Goal: Transaction & Acquisition: Purchase product/service

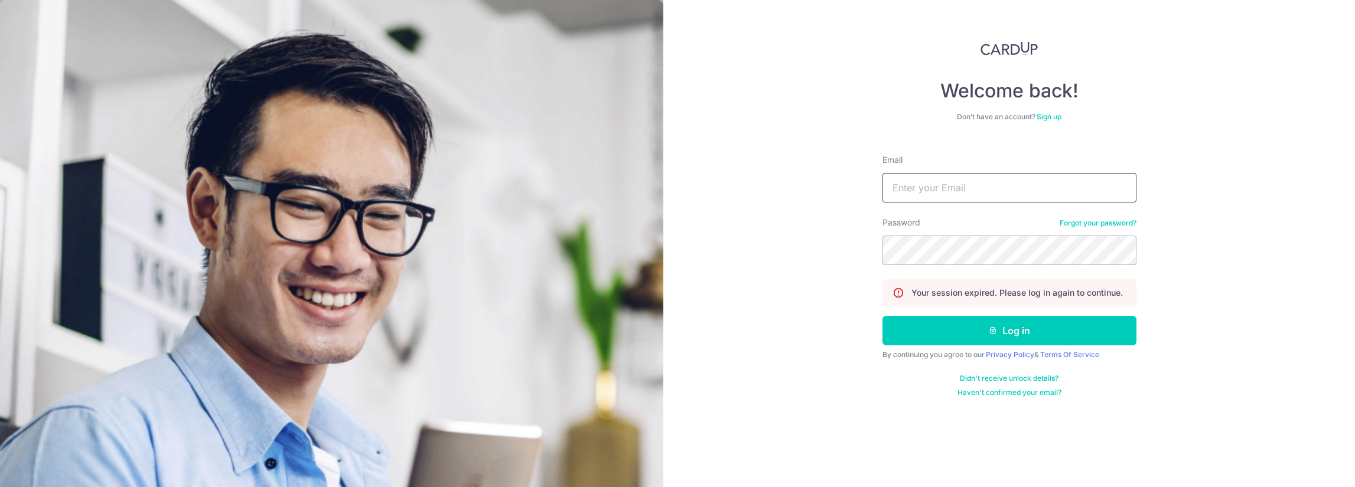
type input "aarif.raziff@gmail.com"
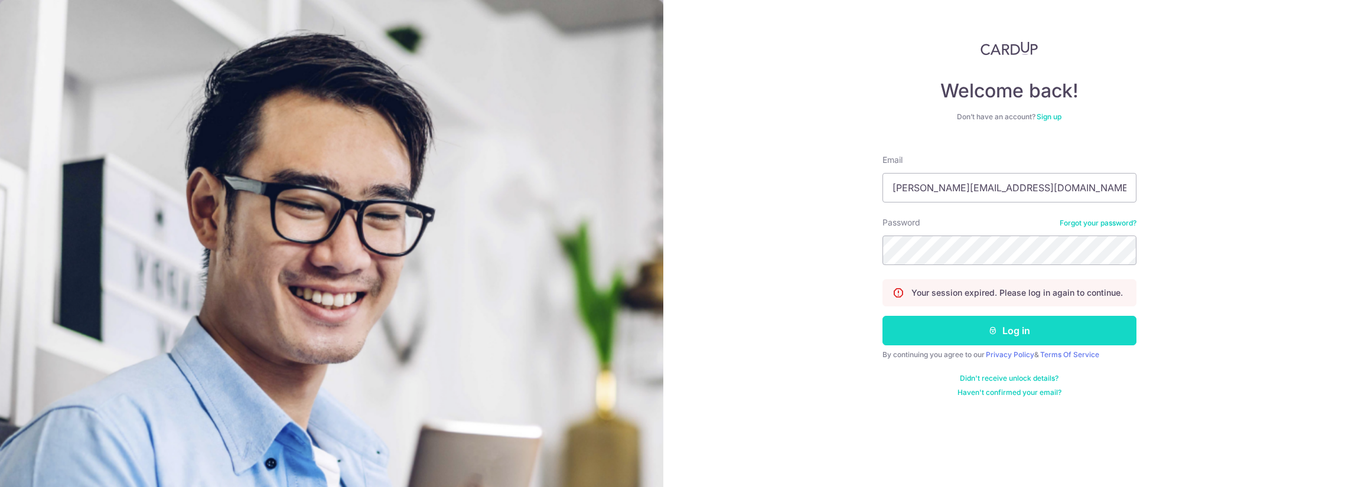
click at [981, 326] on button "Log in" at bounding box center [1009, 331] width 254 height 30
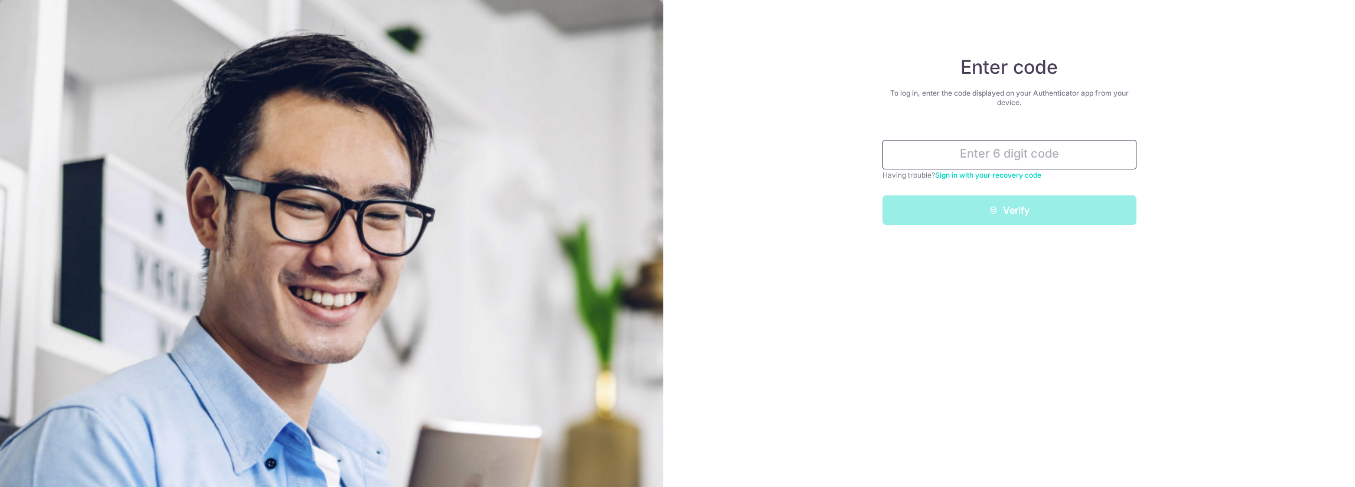
click at [965, 158] on input "text" at bounding box center [1009, 155] width 254 height 30
type input "7"
type input "027945"
click at [882, 195] on button "Verify" at bounding box center [1009, 210] width 254 height 30
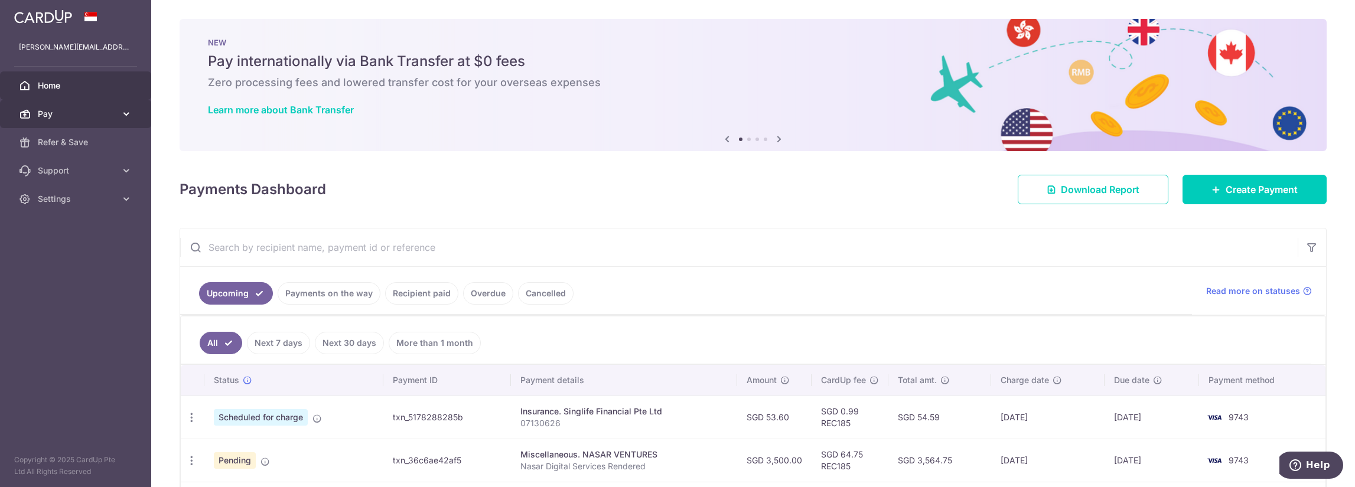
click at [125, 116] on icon at bounding box center [126, 114] width 12 height 12
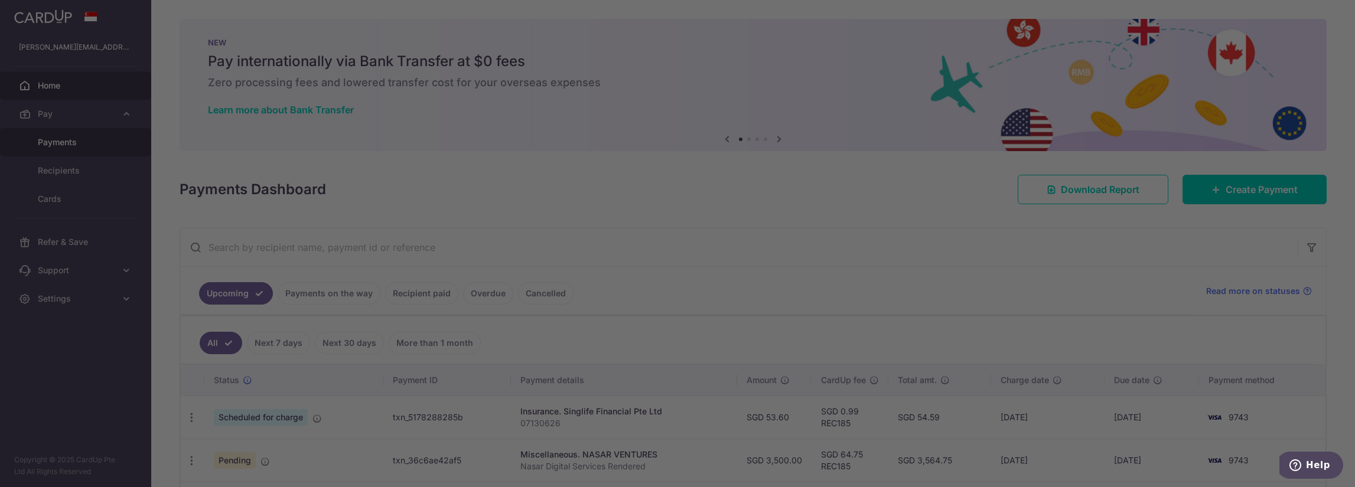
click at [95, 140] on div at bounding box center [684, 246] width 1368 height 492
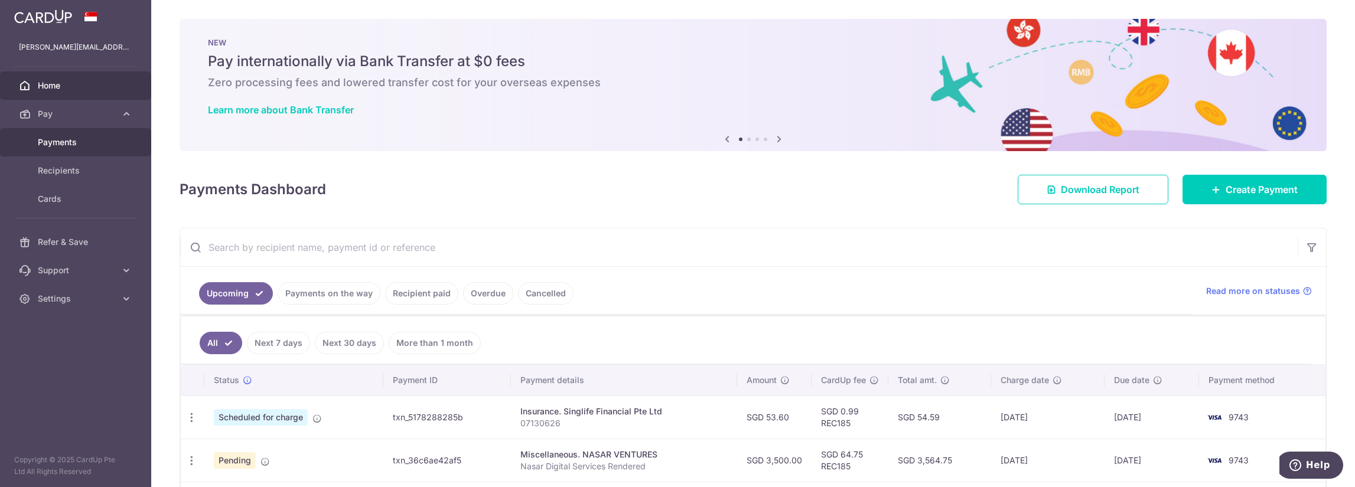
click at [74, 145] on span "Payments" at bounding box center [77, 142] width 78 height 12
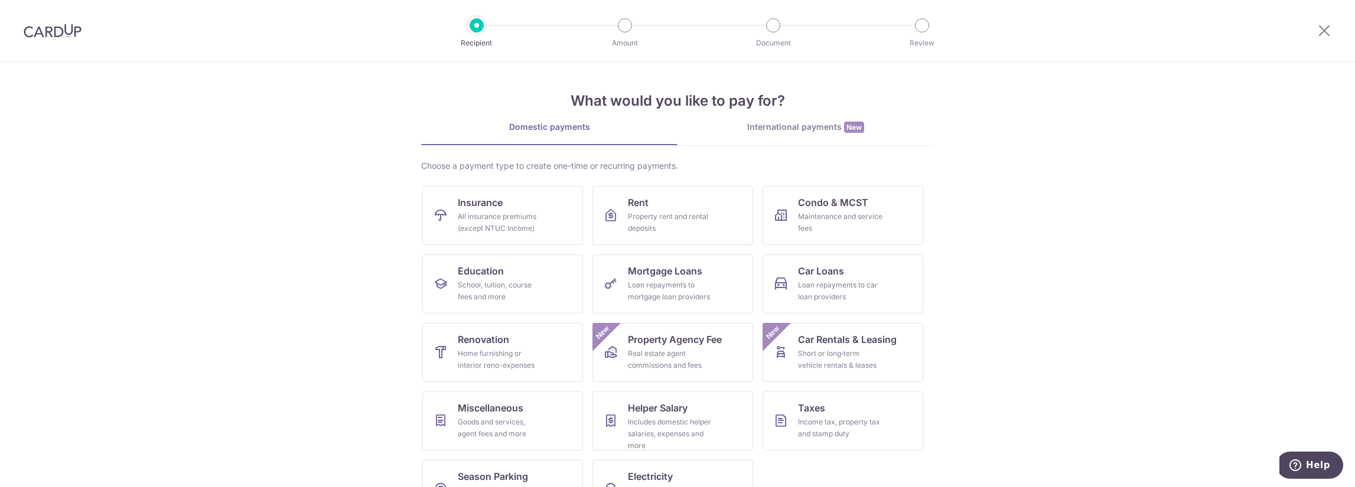
scroll to position [40, 0]
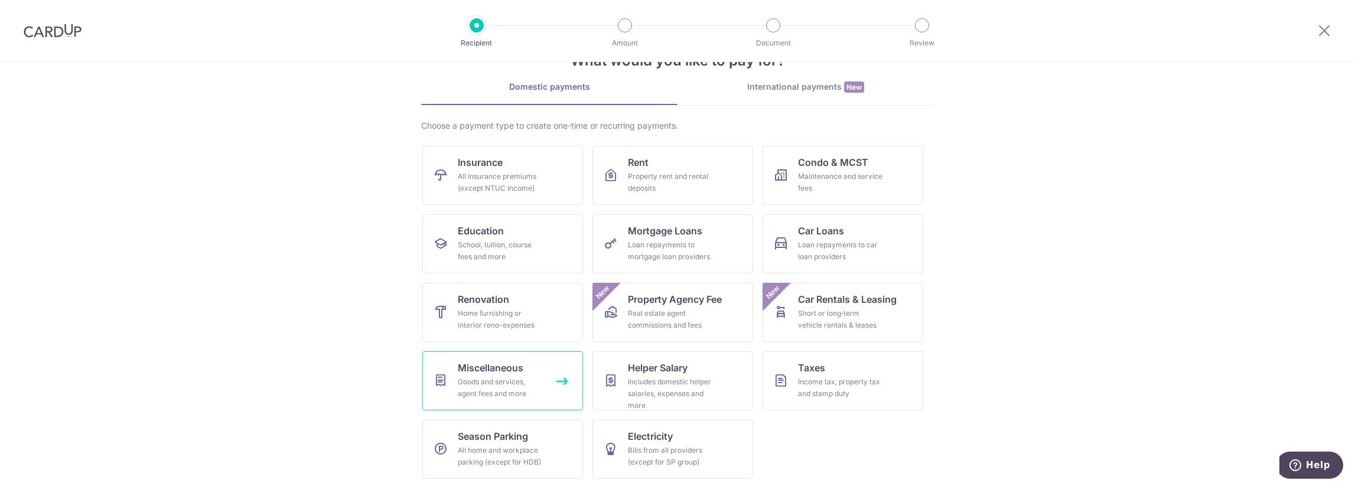
click at [523, 371] on link "Miscellaneous Goods and services, agent fees and more" at bounding box center [502, 380] width 161 height 59
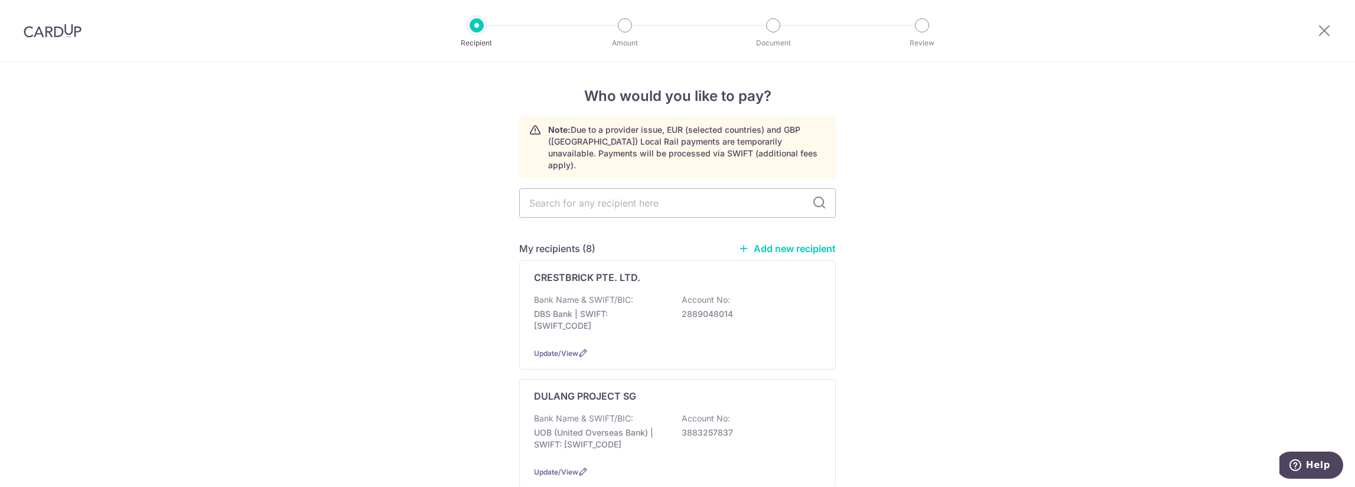
click at [791, 243] on link "Add new recipient" at bounding box center [786, 249] width 97 height 12
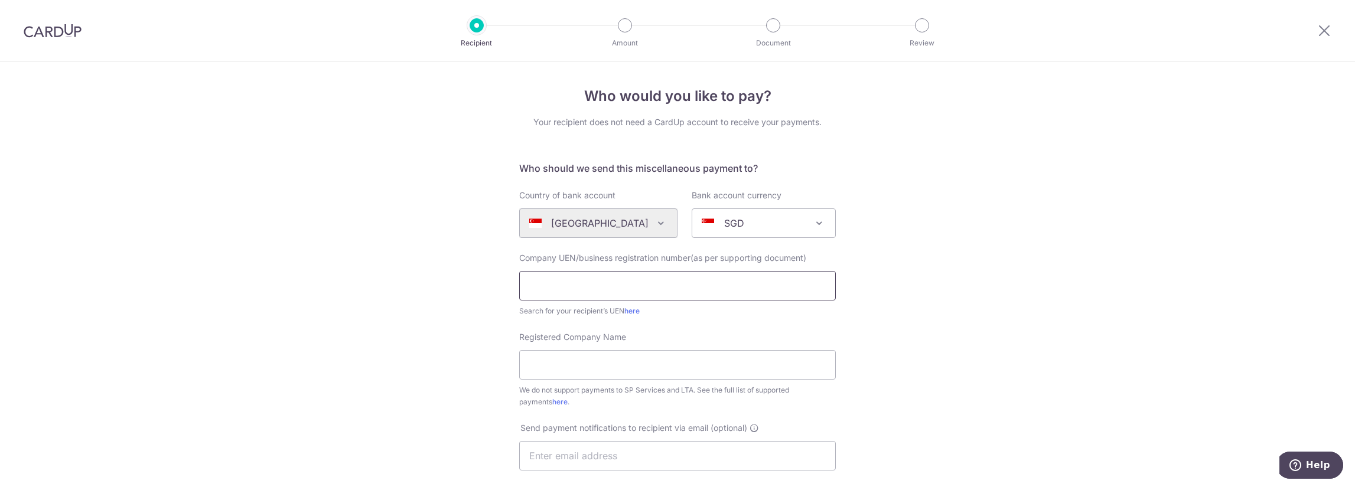
click at [624, 278] on input "text" at bounding box center [677, 286] width 317 height 30
paste input "202031121K"
type input "202031121K"
click at [593, 365] on input "Registered Company Name" at bounding box center [677, 365] width 317 height 30
click at [579, 362] on input "Registered Company Name" at bounding box center [677, 365] width 317 height 30
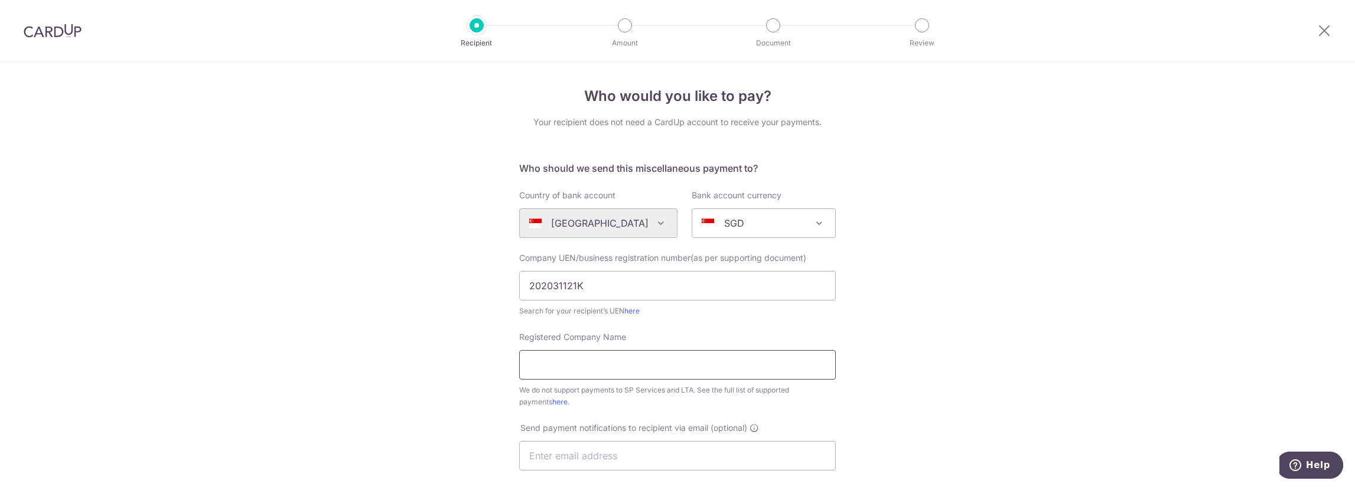
paste input "SGPUSARA PTE LTD"
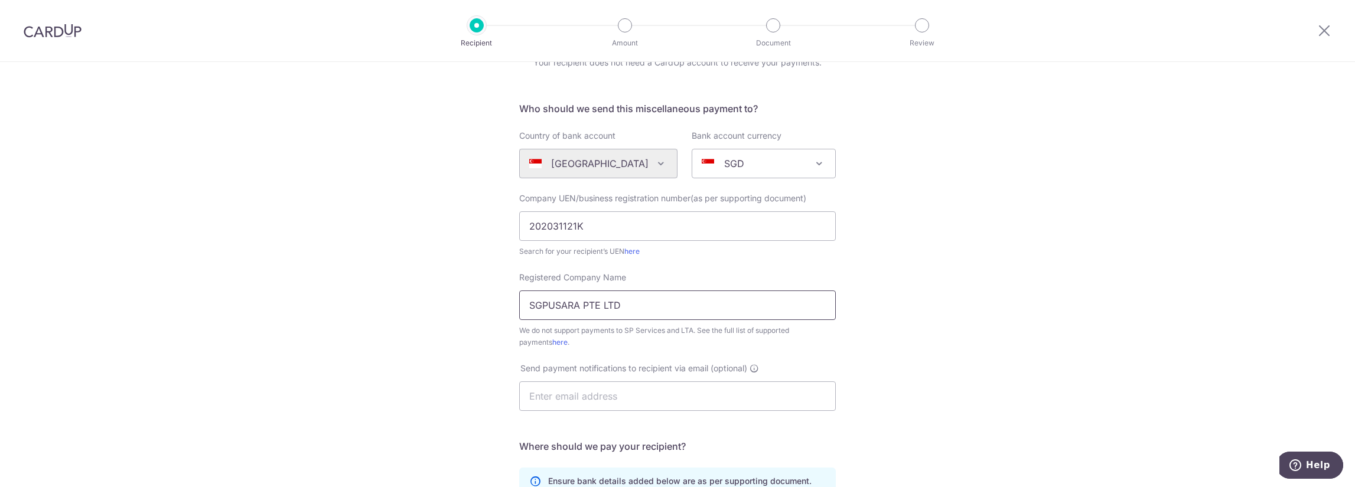
scroll to position [118, 0]
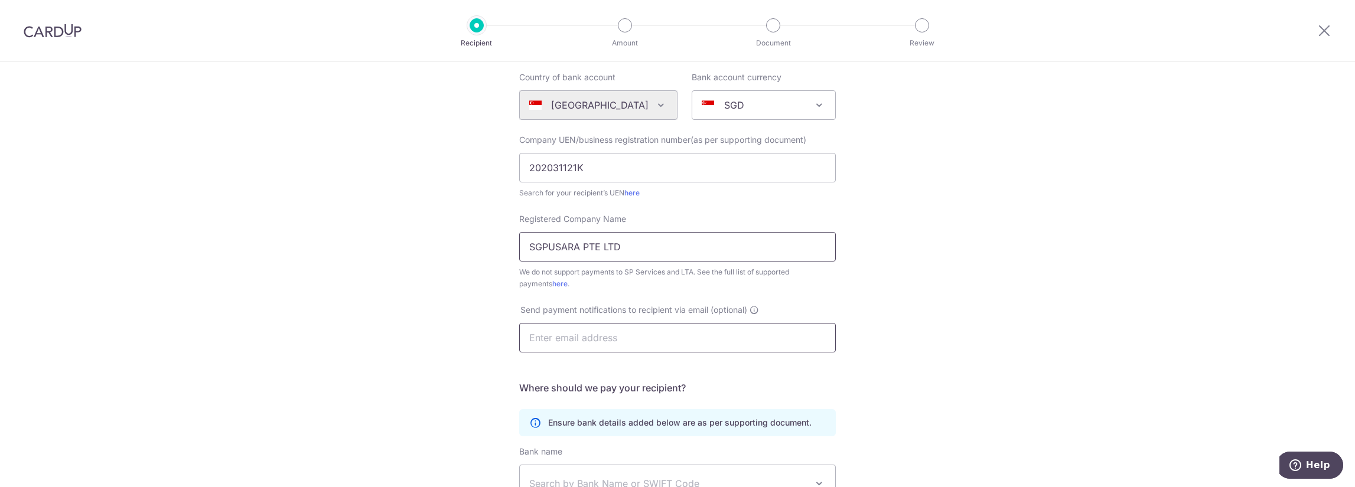
type input "SGPUSARA PTE LTD"
click at [610, 335] on input "text" at bounding box center [677, 338] width 317 height 30
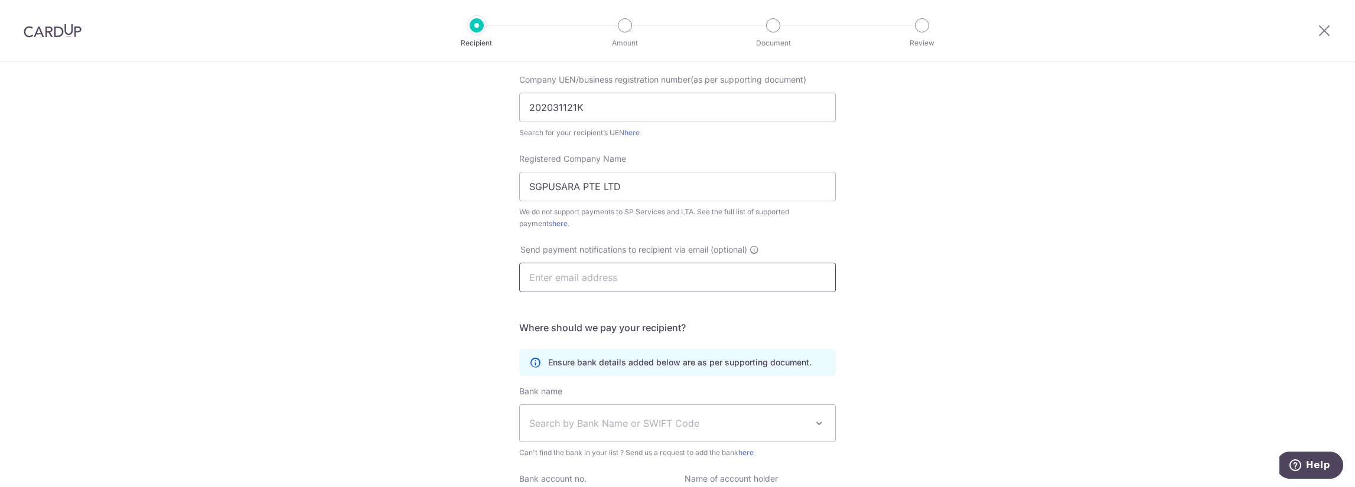
scroll to position [236, 0]
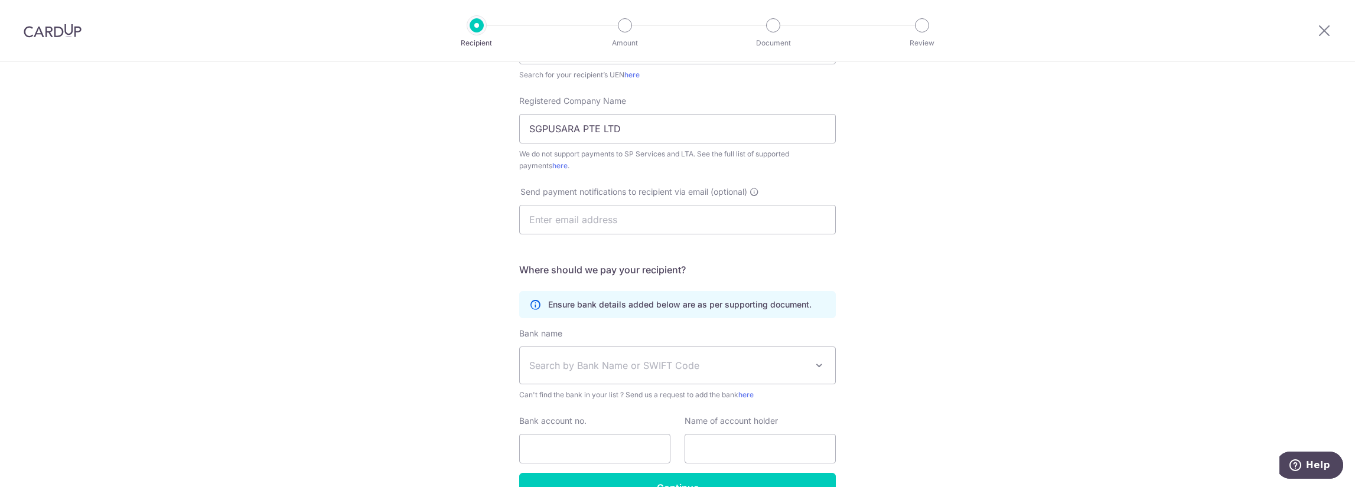
click at [596, 305] on p "Ensure bank details added below are as per supporting document." at bounding box center [679, 305] width 263 height 12
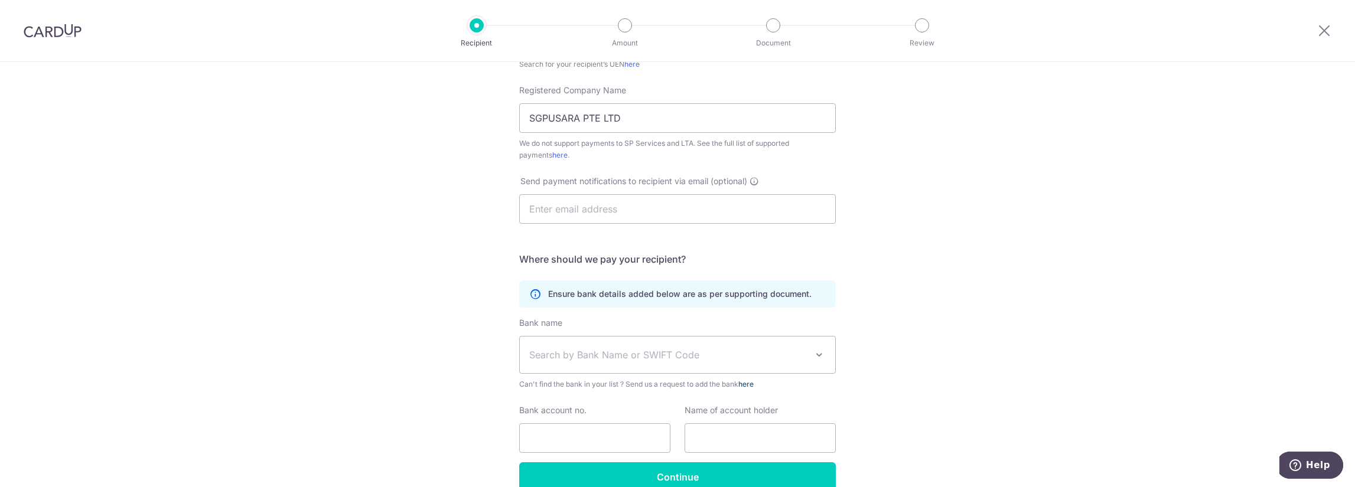
scroll to position [0, 0]
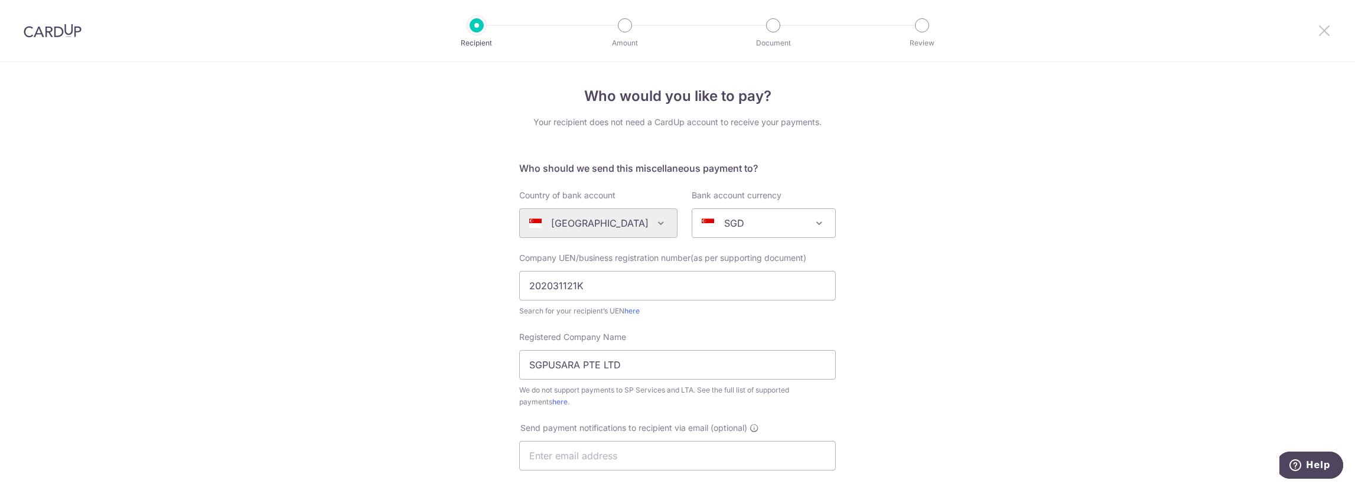
click at [1329, 32] on icon at bounding box center [1324, 30] width 14 height 15
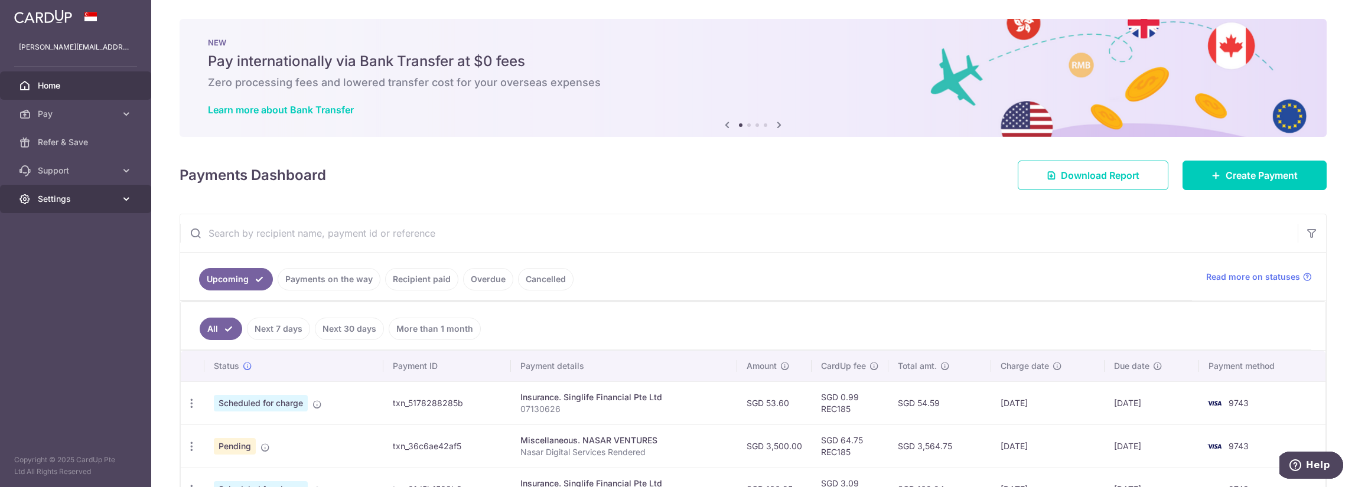
click at [125, 200] on icon at bounding box center [126, 199] width 12 height 12
click at [129, 177] on link "Support" at bounding box center [75, 170] width 151 height 28
click at [118, 113] on link "Pay" at bounding box center [75, 114] width 151 height 28
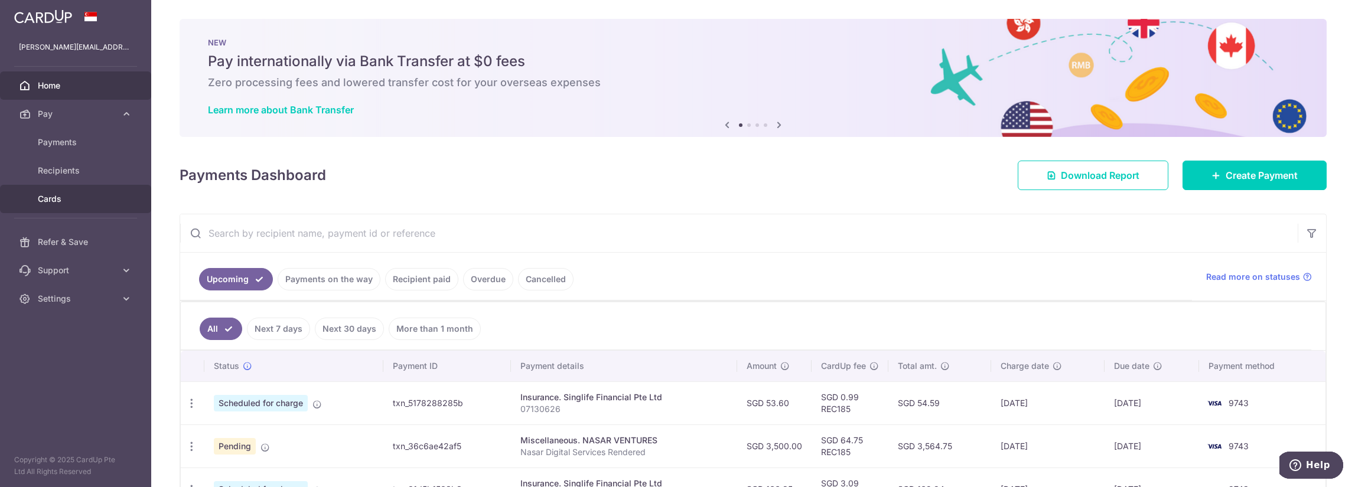
click at [94, 199] on span "Cards" at bounding box center [77, 199] width 78 height 12
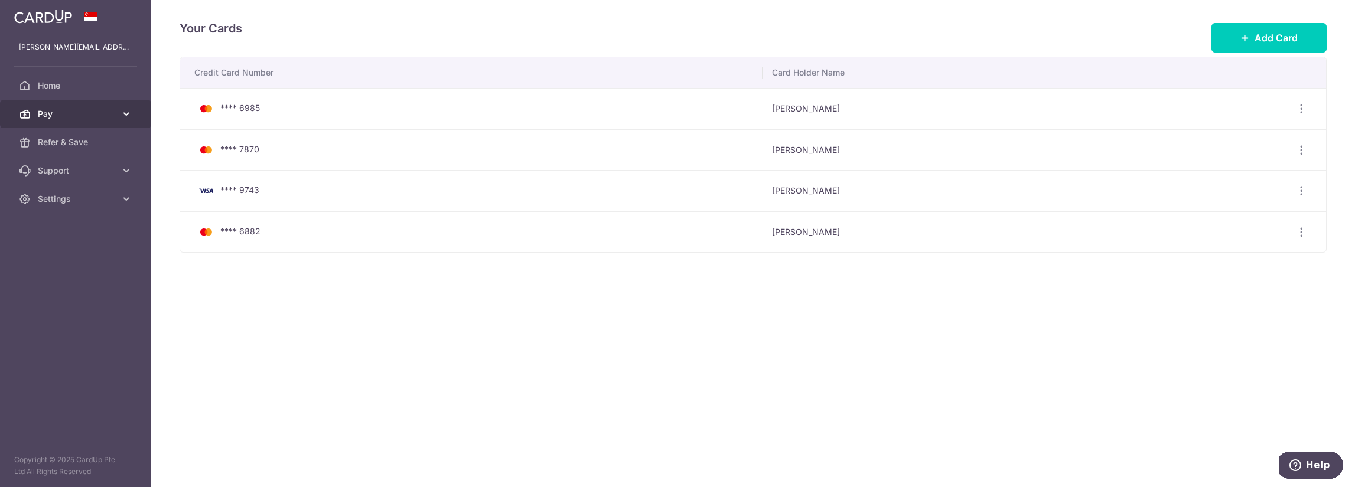
click at [128, 120] on link "Pay" at bounding box center [75, 114] width 151 height 28
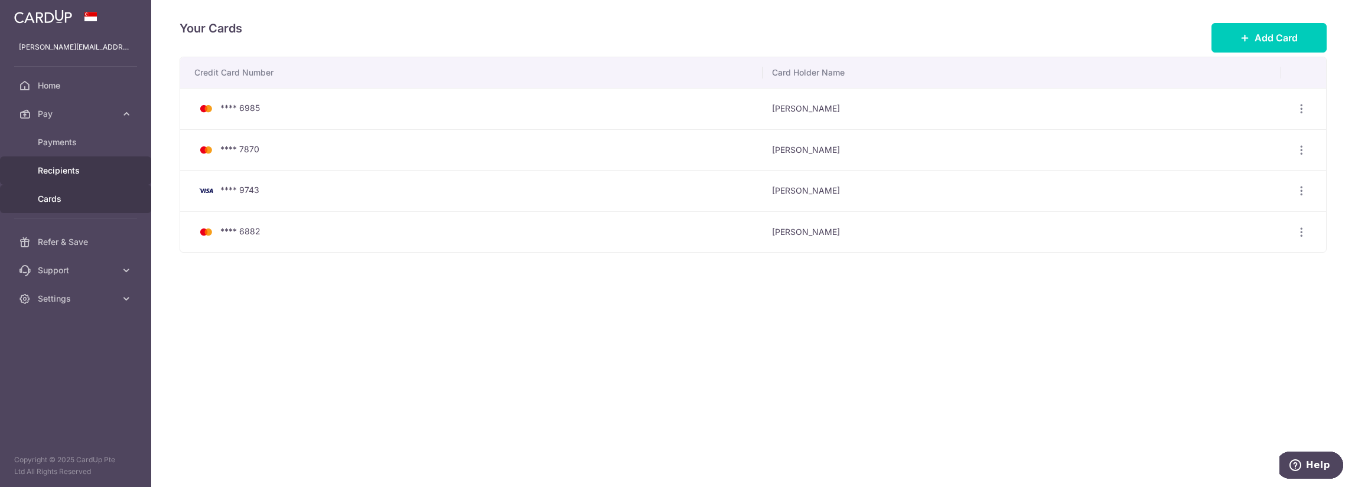
click at [106, 174] on span "Recipients" at bounding box center [77, 171] width 78 height 12
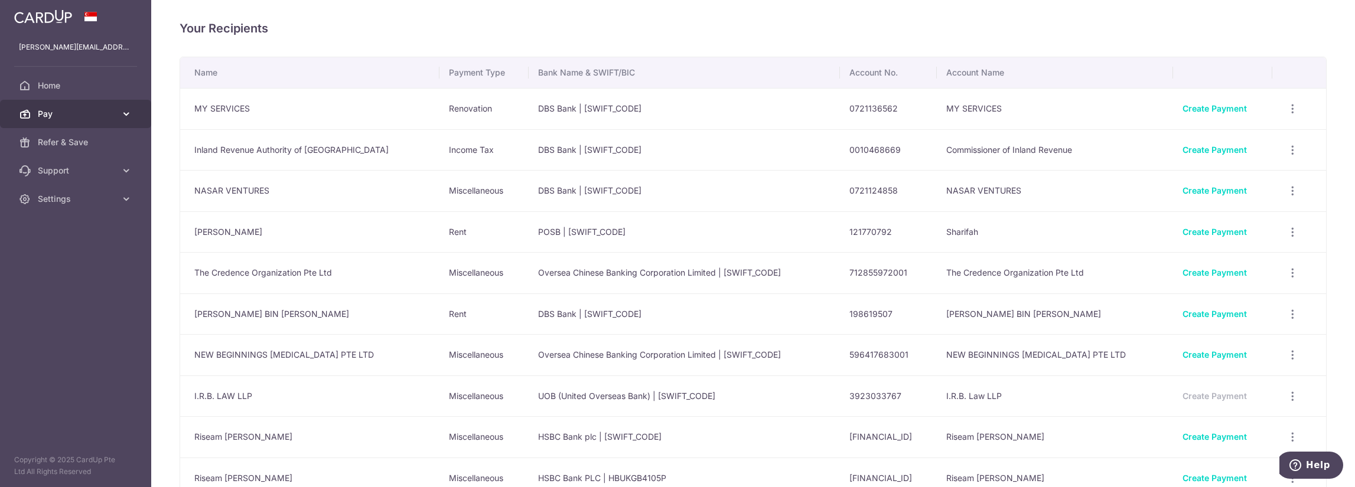
click at [126, 119] on icon at bounding box center [126, 114] width 12 height 12
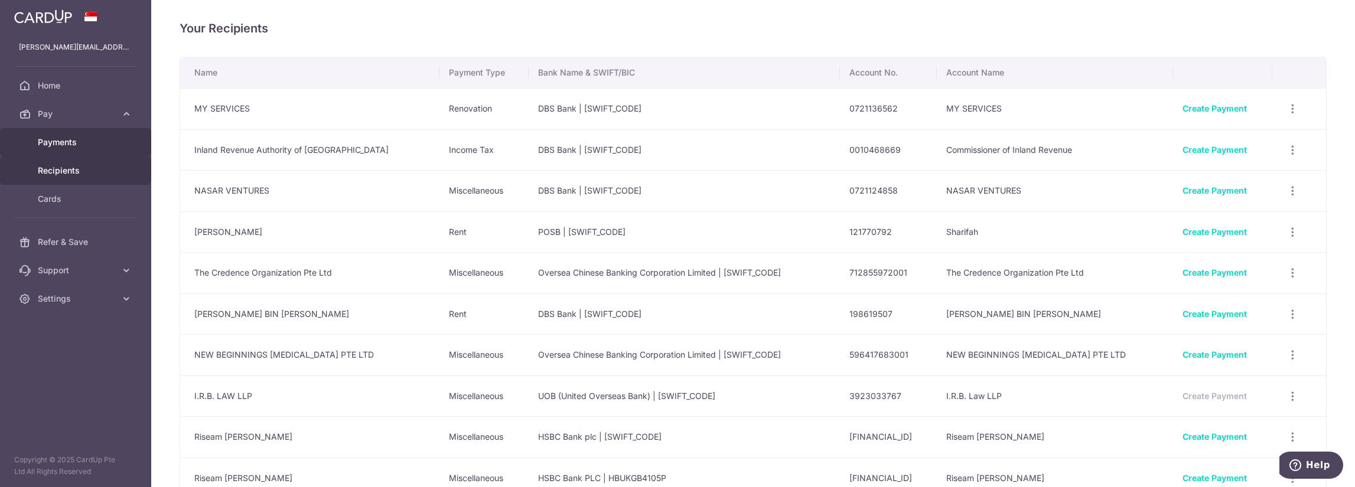
click at [116, 141] on link "Payments" at bounding box center [75, 142] width 151 height 28
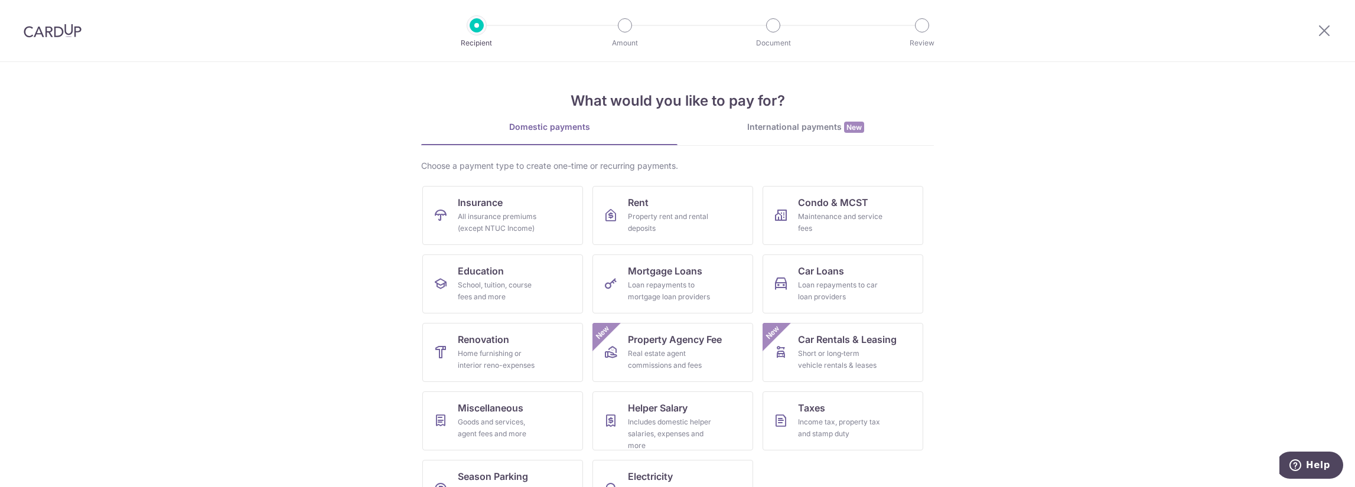
click at [801, 132] on div "International payments New" at bounding box center [805, 127] width 256 height 12
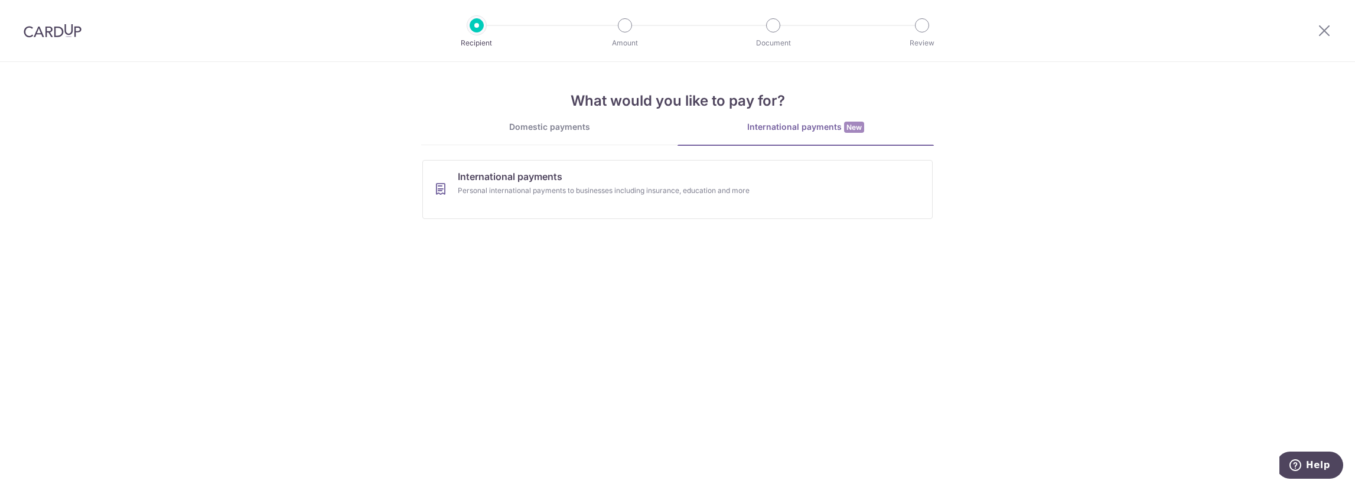
click at [601, 132] on div "Domestic payments" at bounding box center [549, 127] width 256 height 12
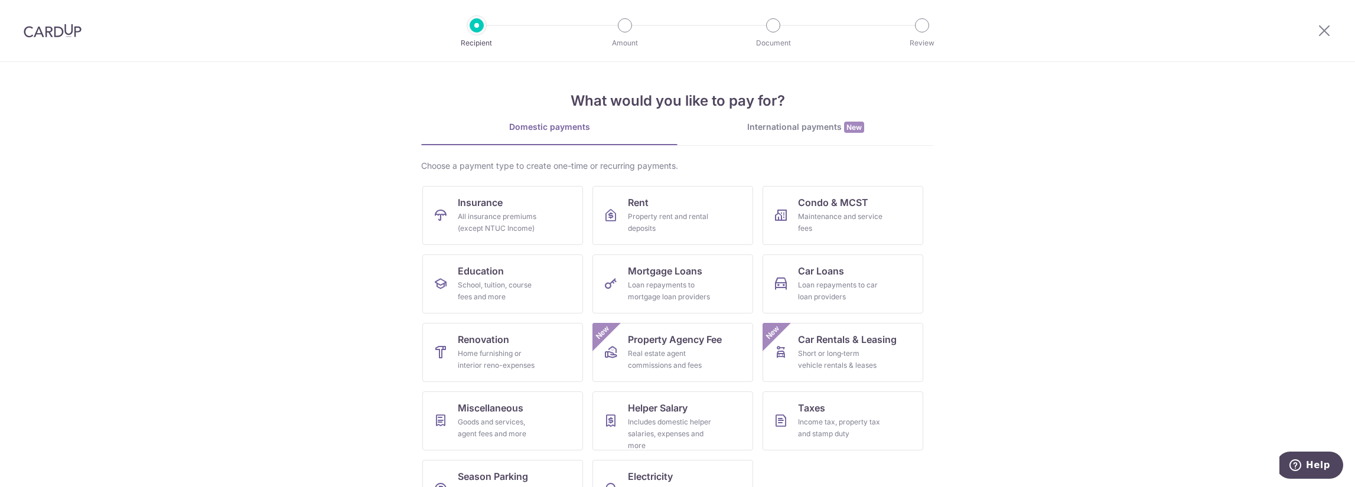
scroll to position [40, 0]
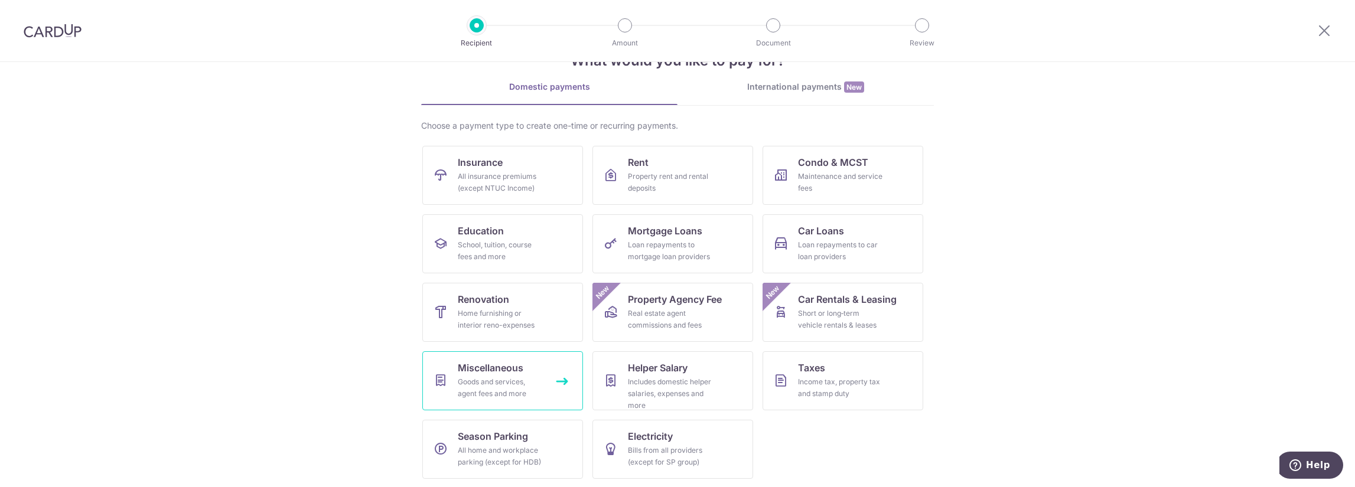
click at [530, 399] on link "Miscellaneous Goods and services, agent fees and more" at bounding box center [502, 380] width 161 height 59
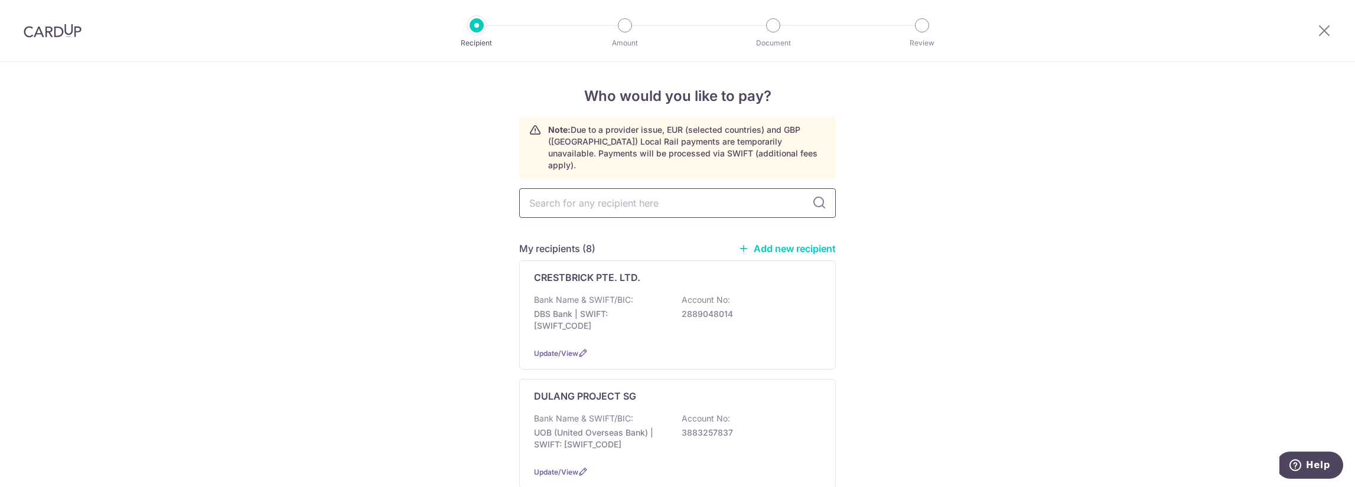
paste input "SGPUSARA PTE LTD"
type input "SGPUSARA PTE LTD"
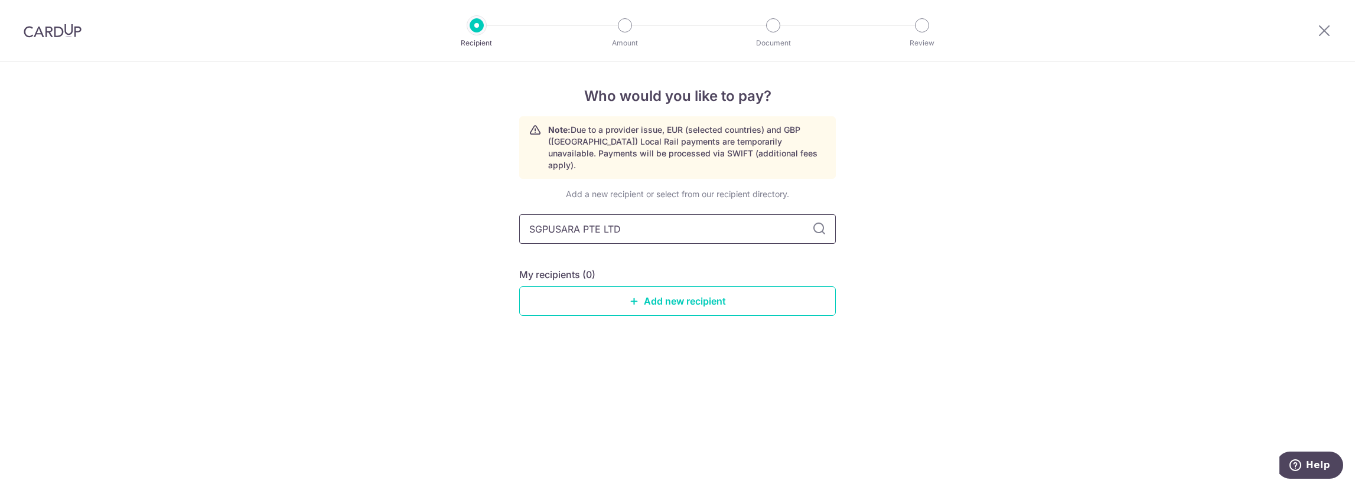
click at [663, 214] on input "SGPUSARA PTE LTD" at bounding box center [677, 229] width 317 height 30
drag, startPoint x: 582, startPoint y: 217, endPoint x: 652, endPoint y: 217, distance: 70.3
click at [652, 217] on input "SGPUSARA PTE LTD" at bounding box center [677, 229] width 317 height 30
type input "SGPUSARA"
click at [819, 222] on icon at bounding box center [819, 229] width 14 height 14
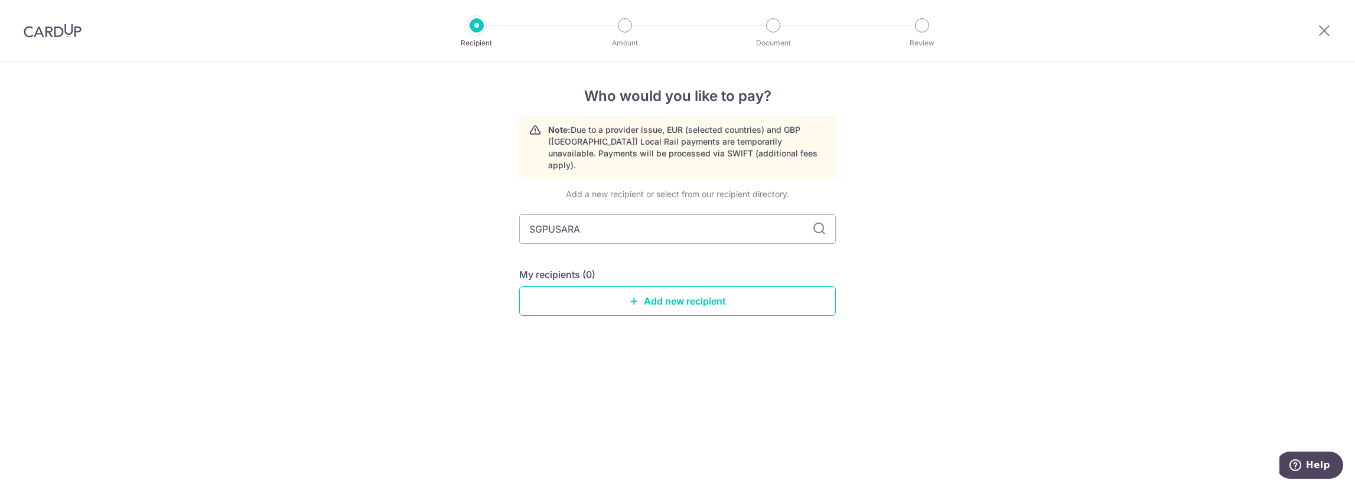
click at [817, 222] on icon at bounding box center [819, 229] width 14 height 14
click at [750, 221] on input "SGPUSARA" at bounding box center [677, 229] width 317 height 30
drag, startPoint x: 627, startPoint y: 221, endPoint x: 477, endPoint y: 221, distance: 150.6
click at [477, 221] on div "Who would you like to pay? Note: Due to a provider issue, EUR (selected countri…" at bounding box center [677, 274] width 1355 height 425
type input "nasar"
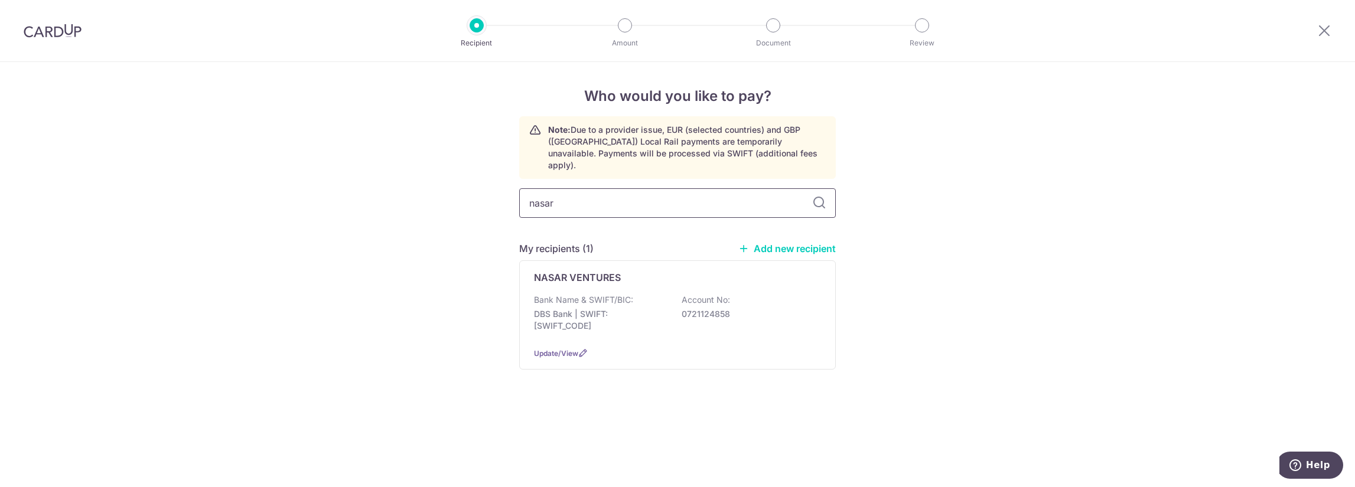
click at [675, 197] on input "nasar" at bounding box center [677, 203] width 317 height 30
drag, startPoint x: 671, startPoint y: 197, endPoint x: 462, endPoint y: 197, distance: 209.0
click at [462, 197] on div "Who would you like to pay? Note: Due to a provider issue, EUR (selected countri…" at bounding box center [677, 274] width 1355 height 425
click at [414, 230] on div "Who would you like to pay? Note: Due to a provider issue, EUR (selected countri…" at bounding box center [677, 274] width 1355 height 425
click at [775, 243] on link "Add new recipient" at bounding box center [786, 249] width 97 height 12
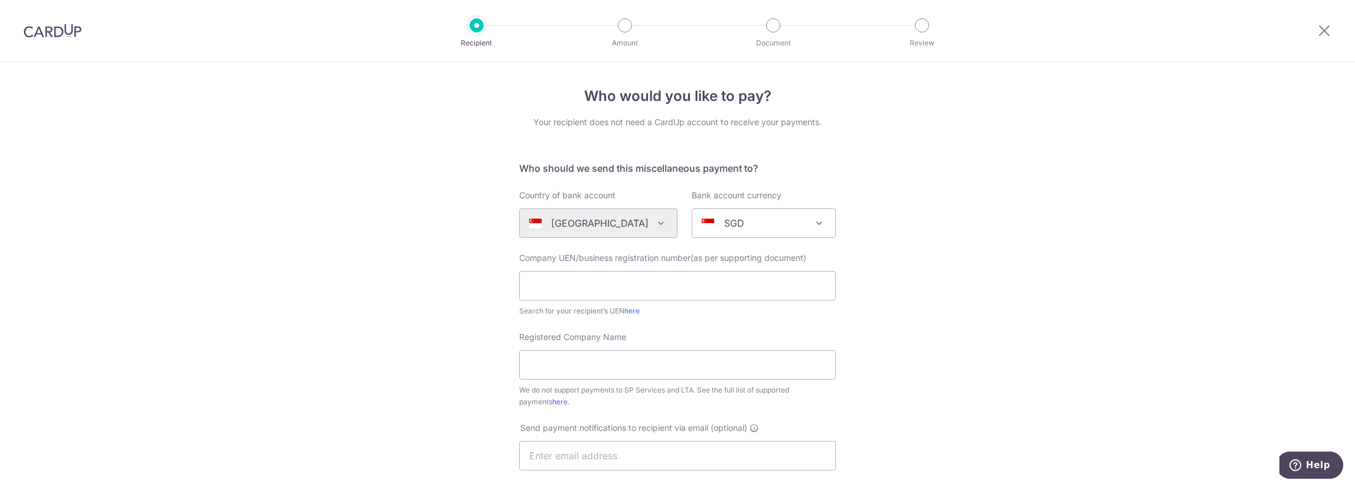
click at [616, 229] on div "[GEOGRAPHIC_DATA] [GEOGRAPHIC_DATA] [GEOGRAPHIC_DATA] [GEOGRAPHIC_DATA] [GEOGRA…" at bounding box center [598, 223] width 158 height 30
click at [761, 229] on div "SGD" at bounding box center [754, 223] width 105 height 14
click at [613, 288] on input "text" at bounding box center [677, 286] width 317 height 30
click at [632, 310] on link "here" at bounding box center [631, 310] width 15 height 9
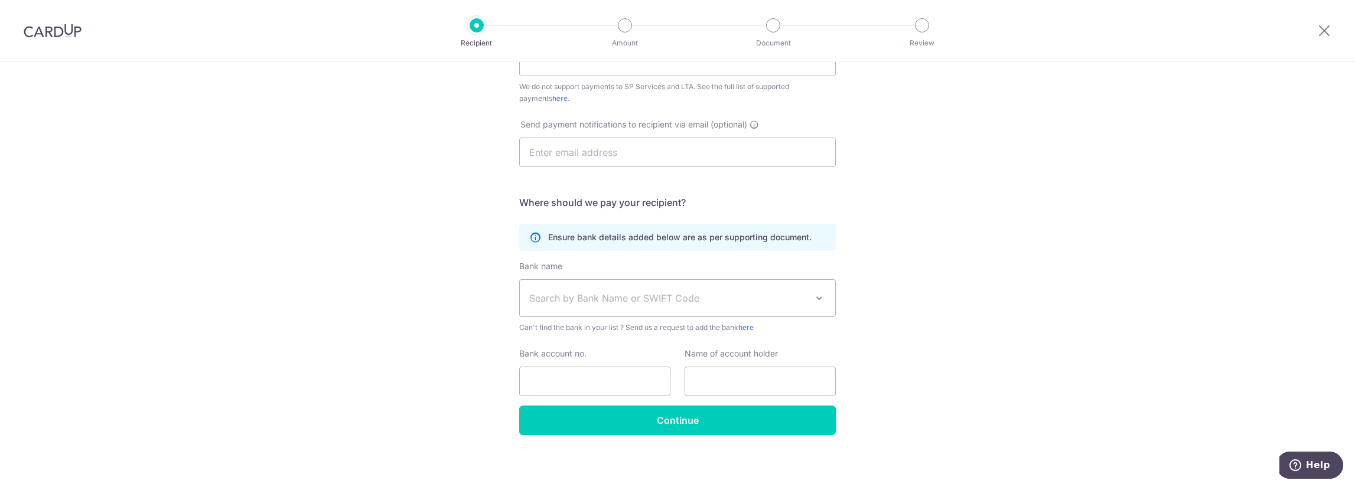
scroll to position [306, 0]
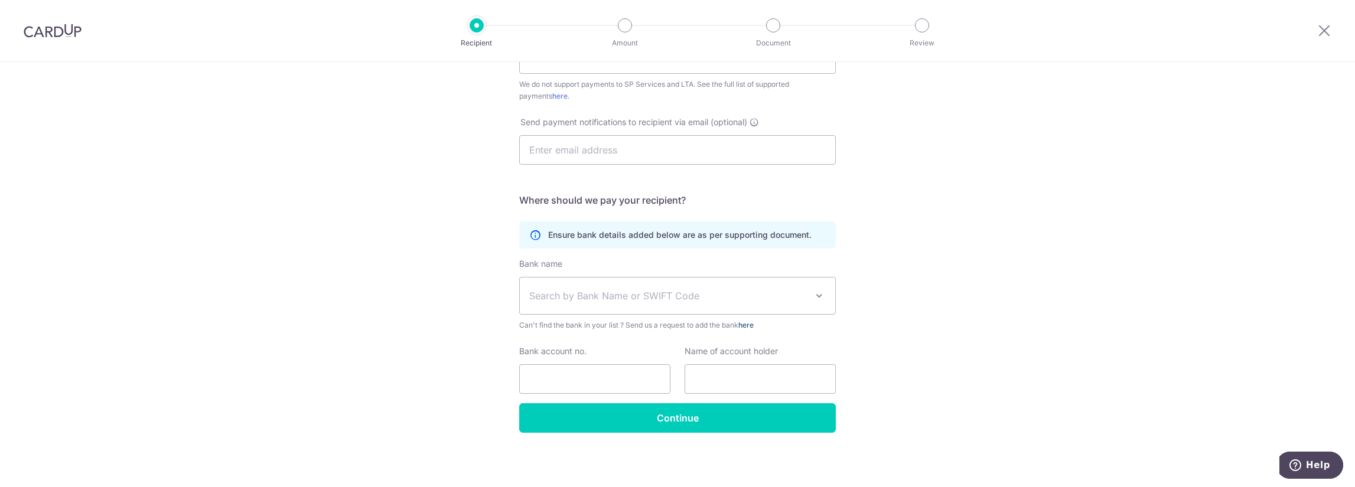
click at [749, 322] on link "here" at bounding box center [745, 325] width 15 height 9
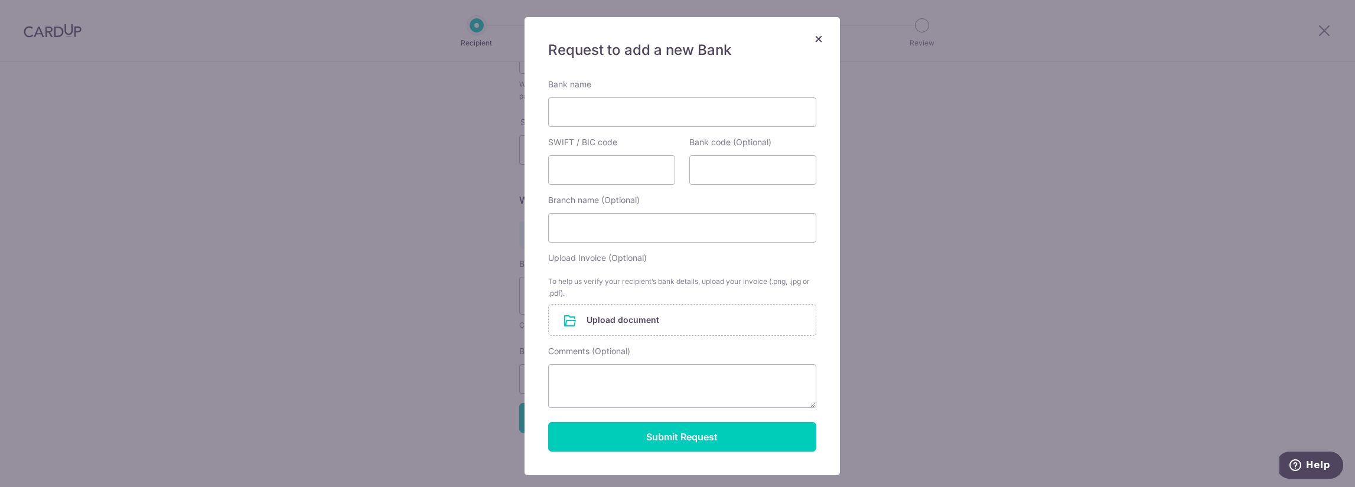
scroll to position [0, 0]
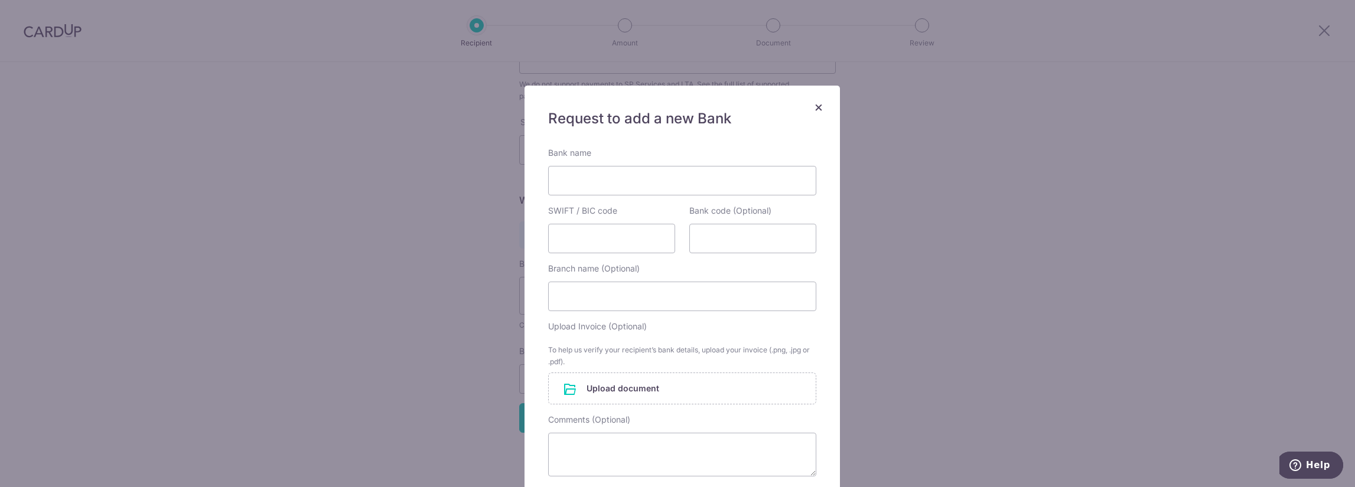
click at [814, 112] on span "×" at bounding box center [818, 106] width 9 height 17
